Goal: Information Seeking & Learning: Find specific fact

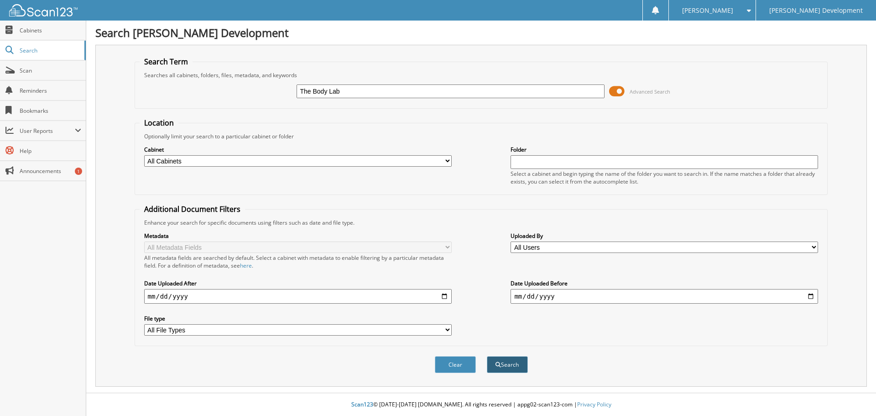
type input "The Body Lab"
click at [515, 365] on button "Search" at bounding box center [507, 364] width 41 height 17
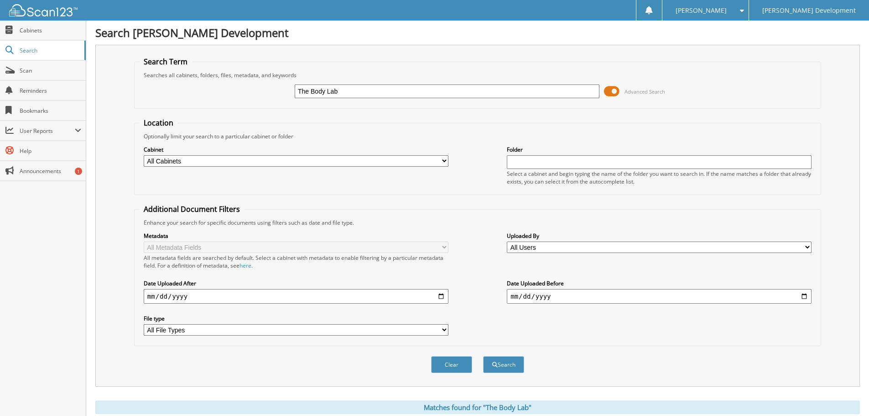
click at [364, 272] on div "Metadata All Metadata Fields All metadata fields are searched by default. Selec…" at bounding box center [477, 283] width 677 height 115
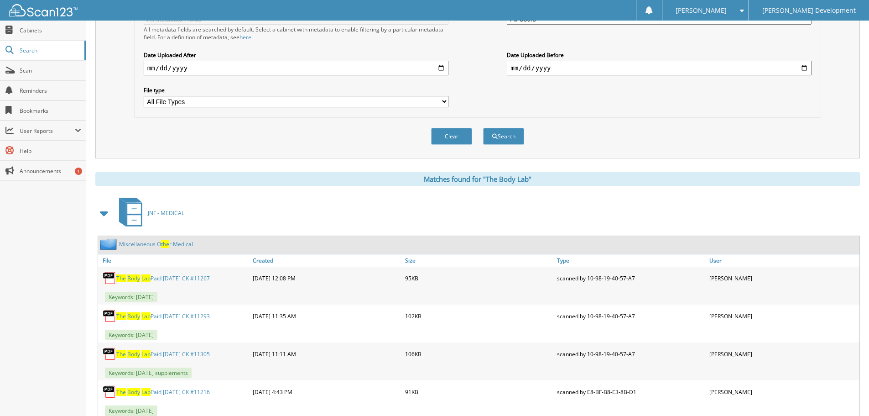
scroll to position [259, 0]
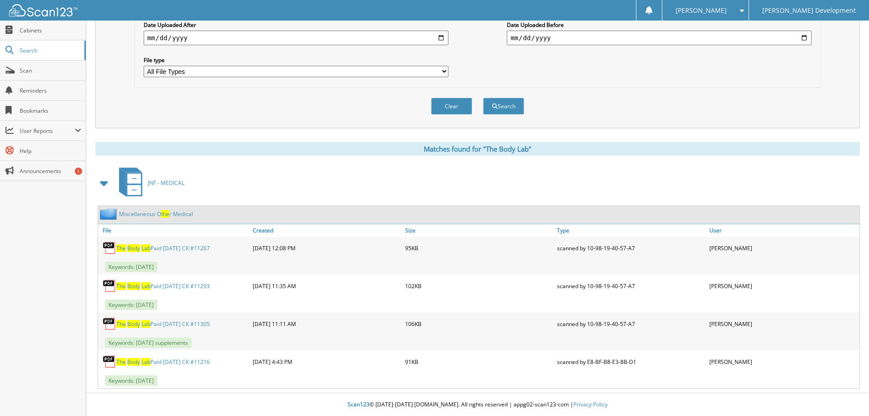
click at [125, 246] on span "The" at bounding box center [121, 248] width 10 height 8
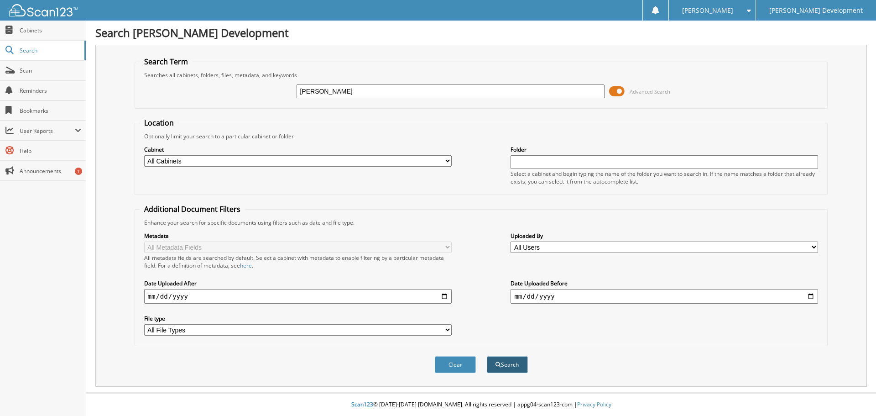
type input "[PERSON_NAME]"
click at [514, 361] on button "Search" at bounding box center [507, 364] width 41 height 17
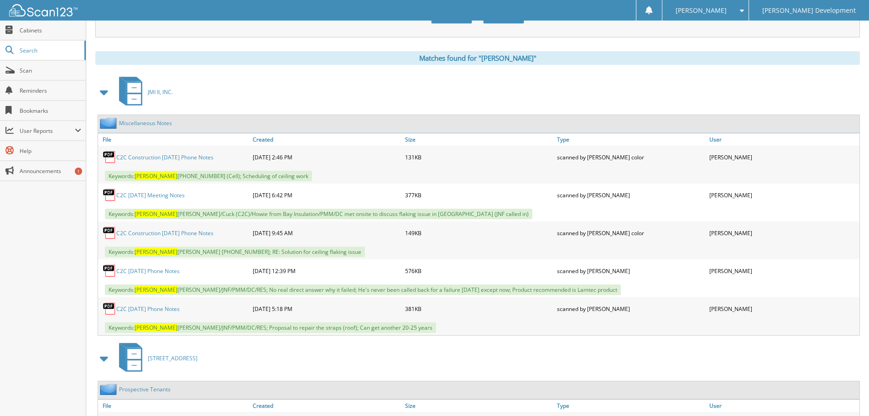
scroll to position [365, 0]
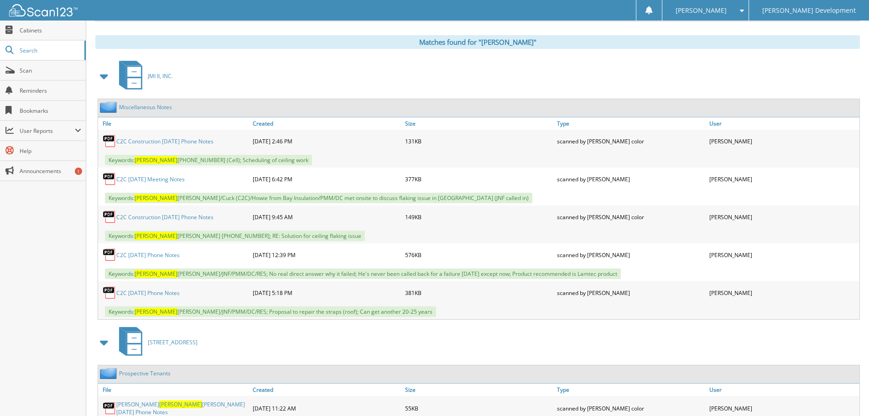
click at [158, 293] on link "C2C 04/15/25 Phone Notes" at bounding box center [147, 293] width 63 height 8
click at [153, 256] on link "C2C 02/18/25 Phone Notes" at bounding box center [147, 255] width 63 height 8
